Goal: Task Accomplishment & Management: Manage account settings

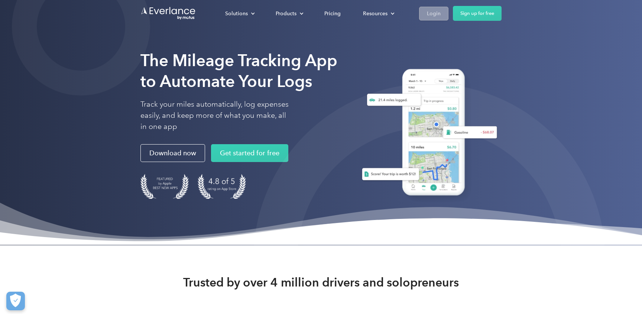
click at [434, 9] on div "Login" at bounding box center [434, 13] width 14 height 9
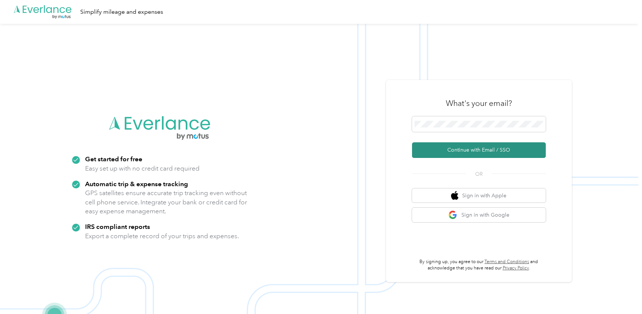
click at [494, 148] on button "Continue with Email / SSO" at bounding box center [479, 150] width 134 height 16
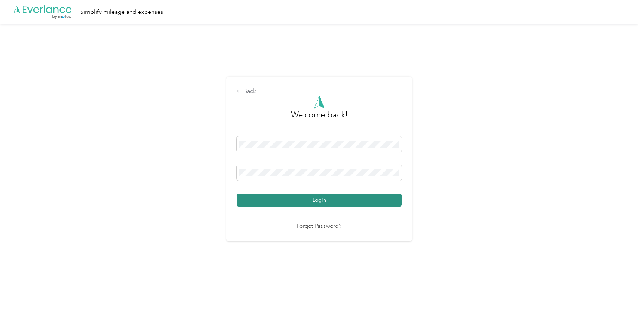
click at [291, 200] on button "Login" at bounding box center [318, 199] width 165 height 13
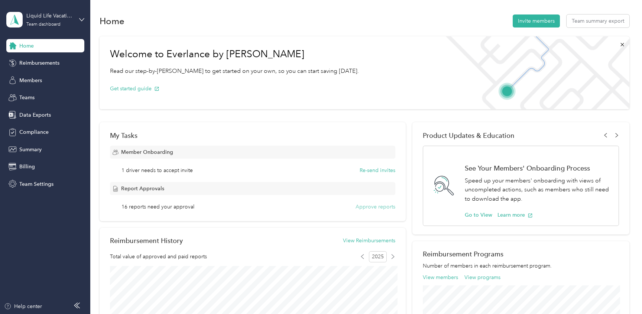
click at [378, 205] on button "Approve reports" at bounding box center [375, 207] width 40 height 8
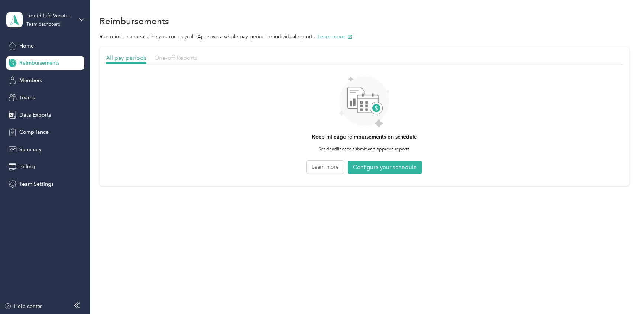
click at [182, 58] on span "One-off Reports" at bounding box center [175, 57] width 43 height 7
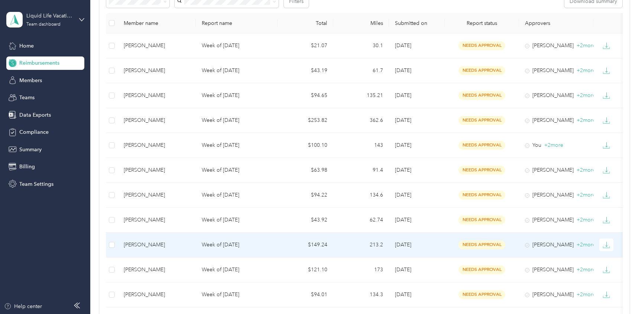
scroll to position [79, 0]
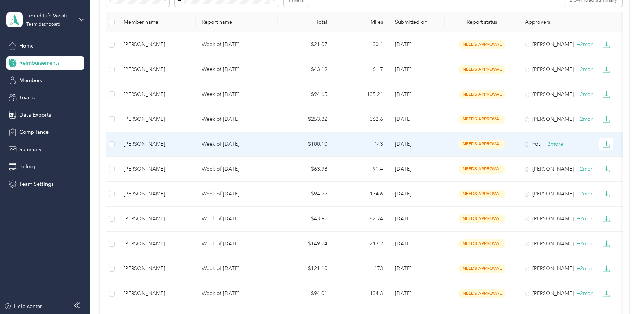
click at [142, 143] on div "[PERSON_NAME]" at bounding box center [157, 144] width 66 height 8
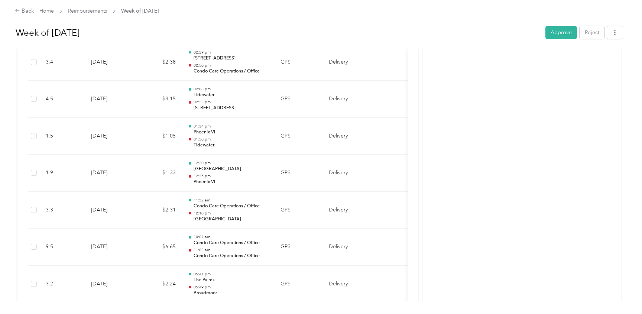
scroll to position [744, 0]
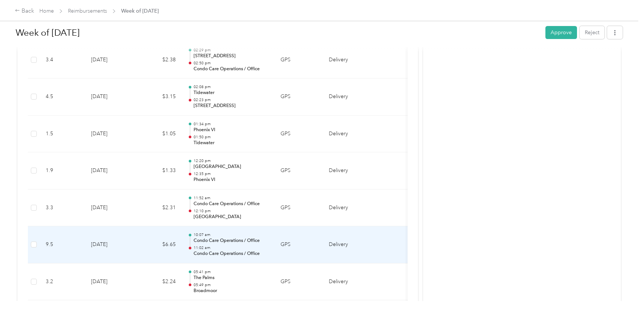
click at [231, 241] on p "Condo Care Operations / Office" at bounding box center [230, 240] width 75 height 7
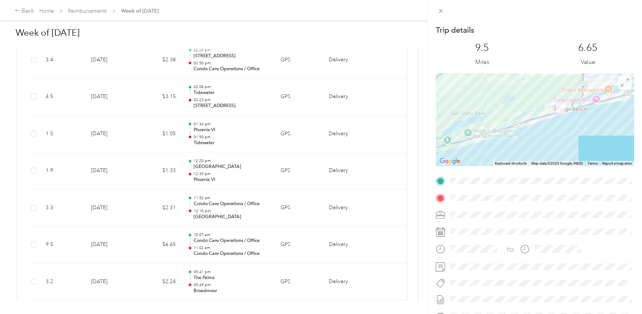
click at [626, 82] on icon at bounding box center [624, 82] width 8 height 8
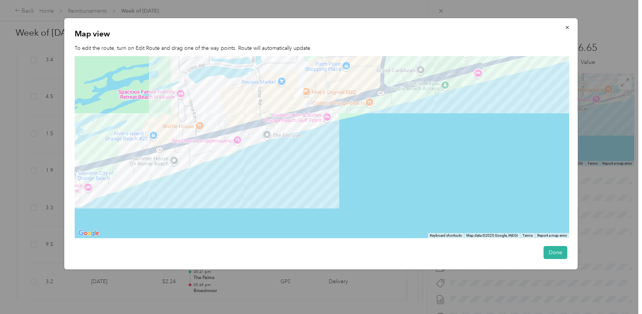
drag, startPoint x: 357, startPoint y: 139, endPoint x: 355, endPoint y: 161, distance: 22.3
click at [355, 161] on div at bounding box center [322, 147] width 494 height 182
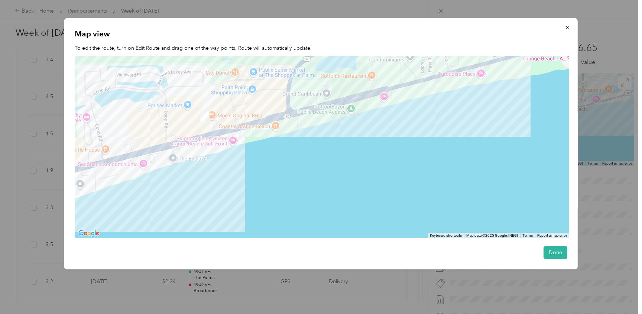
drag, startPoint x: 379, startPoint y: 153, endPoint x: 257, endPoint y: 169, distance: 123.9
click at [257, 170] on div at bounding box center [322, 147] width 494 height 182
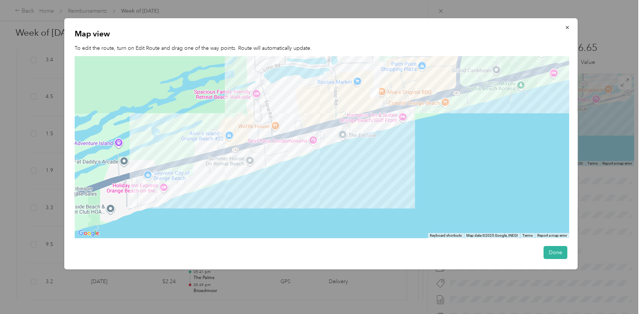
drag, startPoint x: 293, startPoint y: 146, endPoint x: 571, endPoint y: 130, distance: 278.2
click at [571, 130] on div "Map view To edit the route, turn on Edit Route and drag one of the way points. …" at bounding box center [320, 143] width 513 height 251
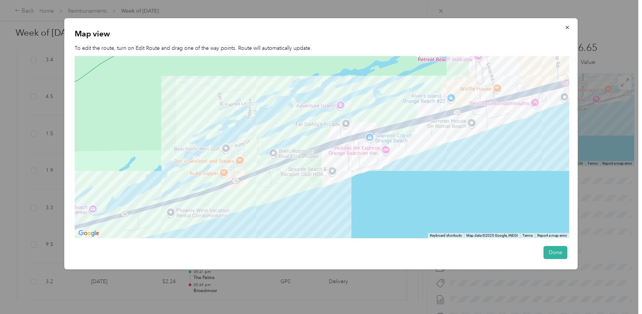
drag, startPoint x: 330, startPoint y: 154, endPoint x: 507, endPoint y: 118, distance: 180.4
click at [509, 118] on div at bounding box center [322, 147] width 494 height 182
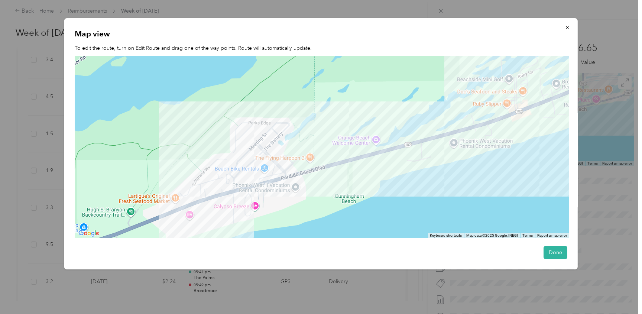
drag, startPoint x: 216, startPoint y: 149, endPoint x: 497, endPoint y: 90, distance: 287.1
click at [497, 90] on div at bounding box center [322, 147] width 494 height 182
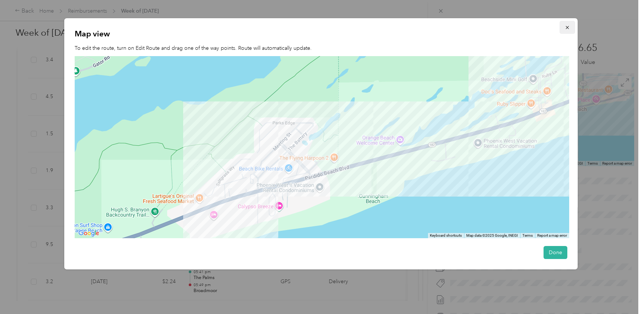
click at [564, 26] on button "button" at bounding box center [567, 27] width 16 height 13
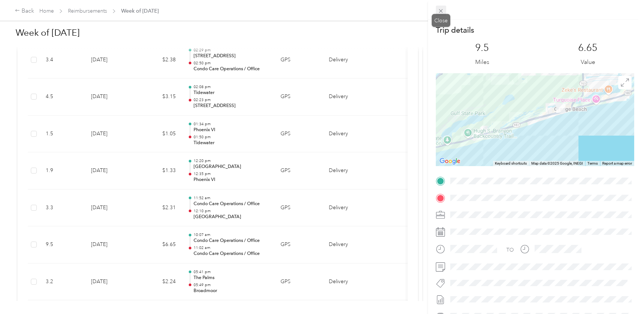
click at [439, 10] on icon at bounding box center [440, 11] width 6 height 6
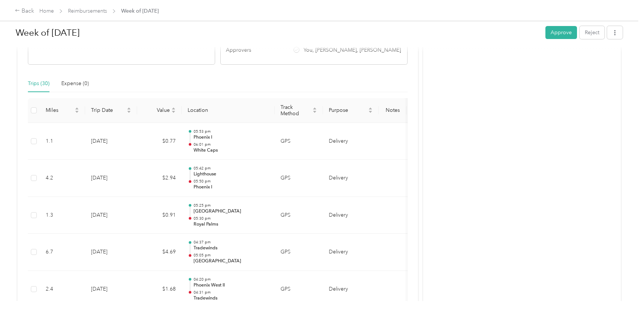
scroll to position [141, 0]
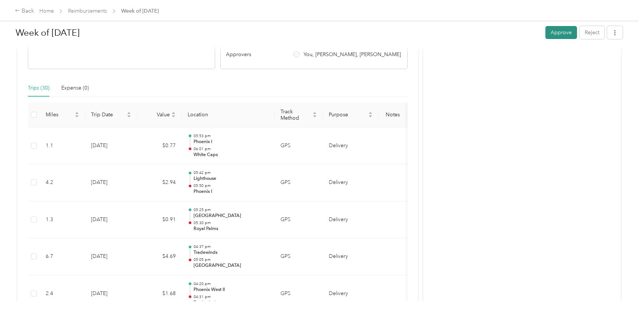
click at [568, 31] on button "Approve" at bounding box center [561, 32] width 32 height 13
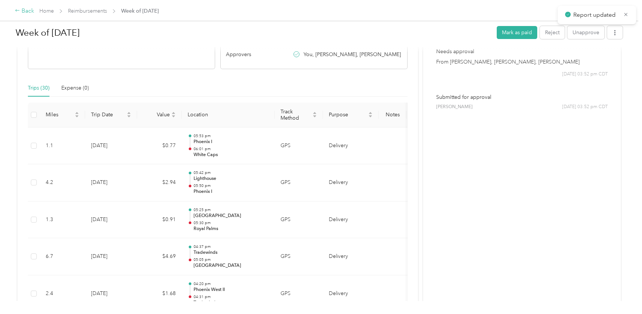
click at [29, 10] on div "Back" at bounding box center [24, 11] width 19 height 9
